Goal: Task Accomplishment & Management: Manage account settings

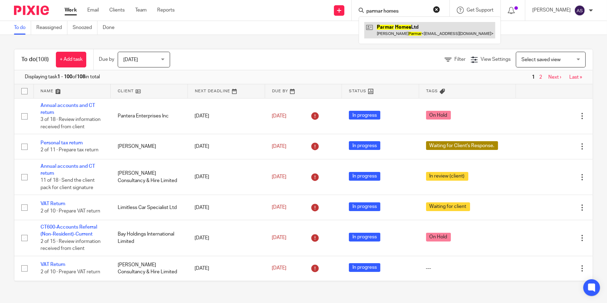
type input "parmar homes"
click at [416, 31] on link at bounding box center [429, 30] width 131 height 16
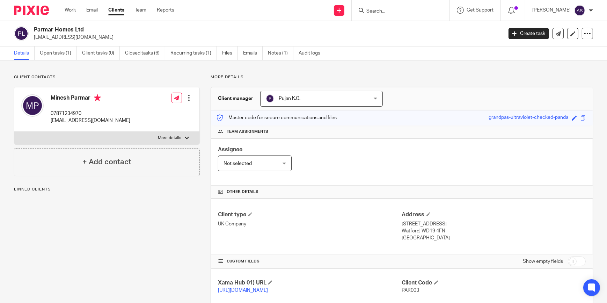
scroll to position [172, 0]
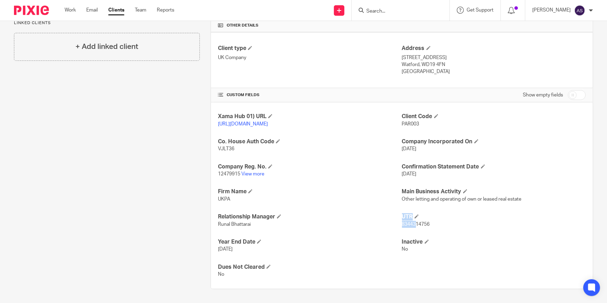
drag, startPoint x: 396, startPoint y: 225, endPoint x: 412, endPoint y: 226, distance: 15.8
click at [412, 226] on div "Xama Hub 01) URL [URL][DOMAIN_NAME] Client Code PAR003 Co. House Auth Code VJLT…" at bounding box center [402, 195] width 382 height 186
click at [415, 230] on div "Xama Hub 01) URL [URL][DOMAIN_NAME] Client Code PAR003 Co. House Auth Code VJLT…" at bounding box center [402, 195] width 382 height 186
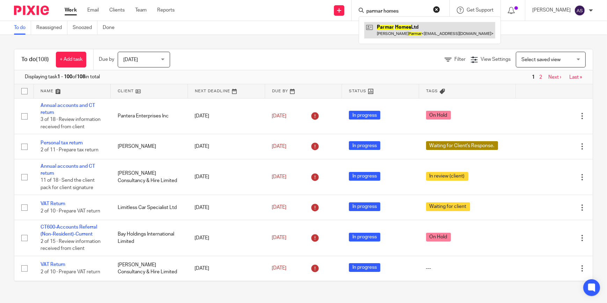
click at [301, 33] on link at bounding box center [429, 30] width 131 height 16
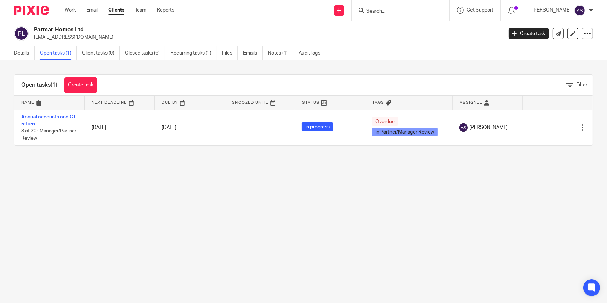
click at [51, 117] on link "Annual accounts and CT return" at bounding box center [48, 120] width 54 height 12
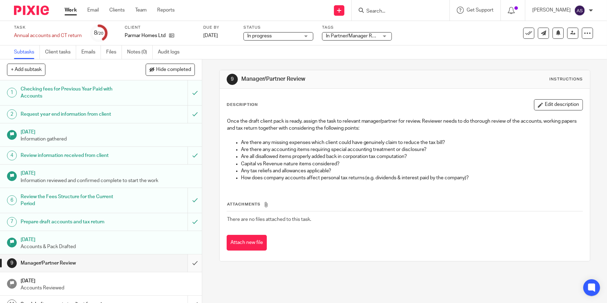
scroll to position [127, 0]
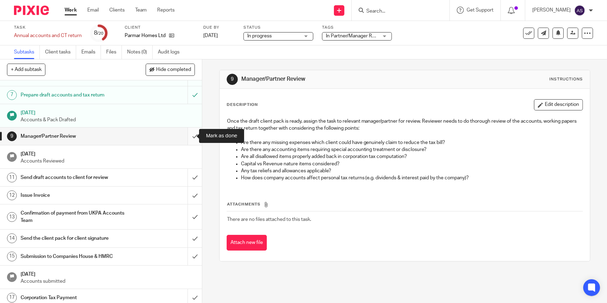
click at [187, 136] on input "submit" at bounding box center [101, 135] width 202 height 17
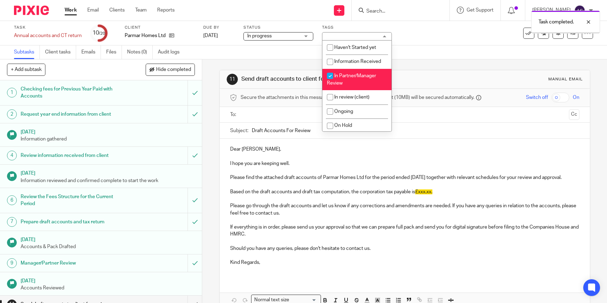
click at [370, 38] on div "In Partner/Manager Review" at bounding box center [357, 36] width 70 height 8
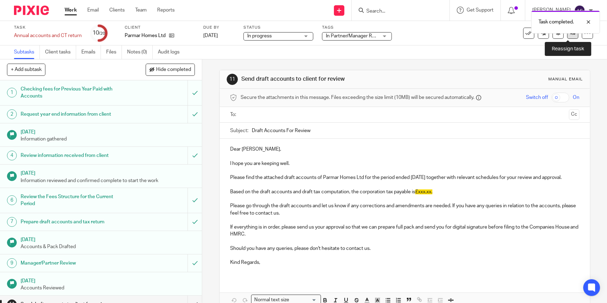
click at [569, 37] on link at bounding box center [572, 33] width 11 height 11
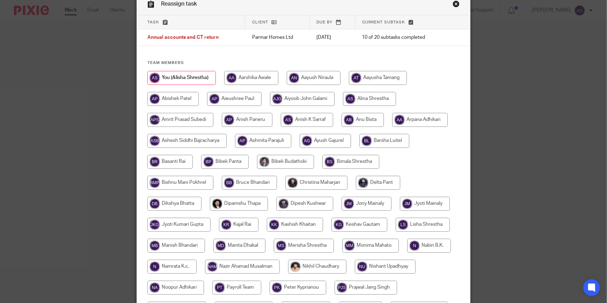
scroll to position [31, 0]
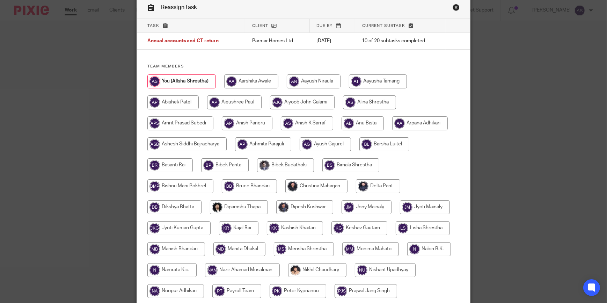
click at [302, 188] on input "radio" at bounding box center [316, 186] width 62 height 14
radio input "true"
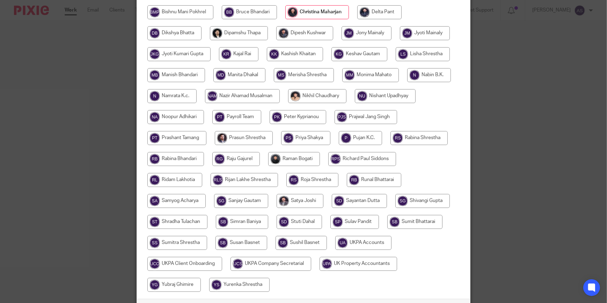
scroll to position [258, 0]
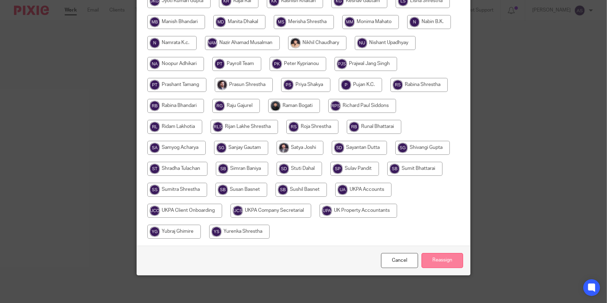
click at [438, 259] on input "Reassign" at bounding box center [442, 260] width 42 height 15
